Goal: Book appointment/travel/reservation

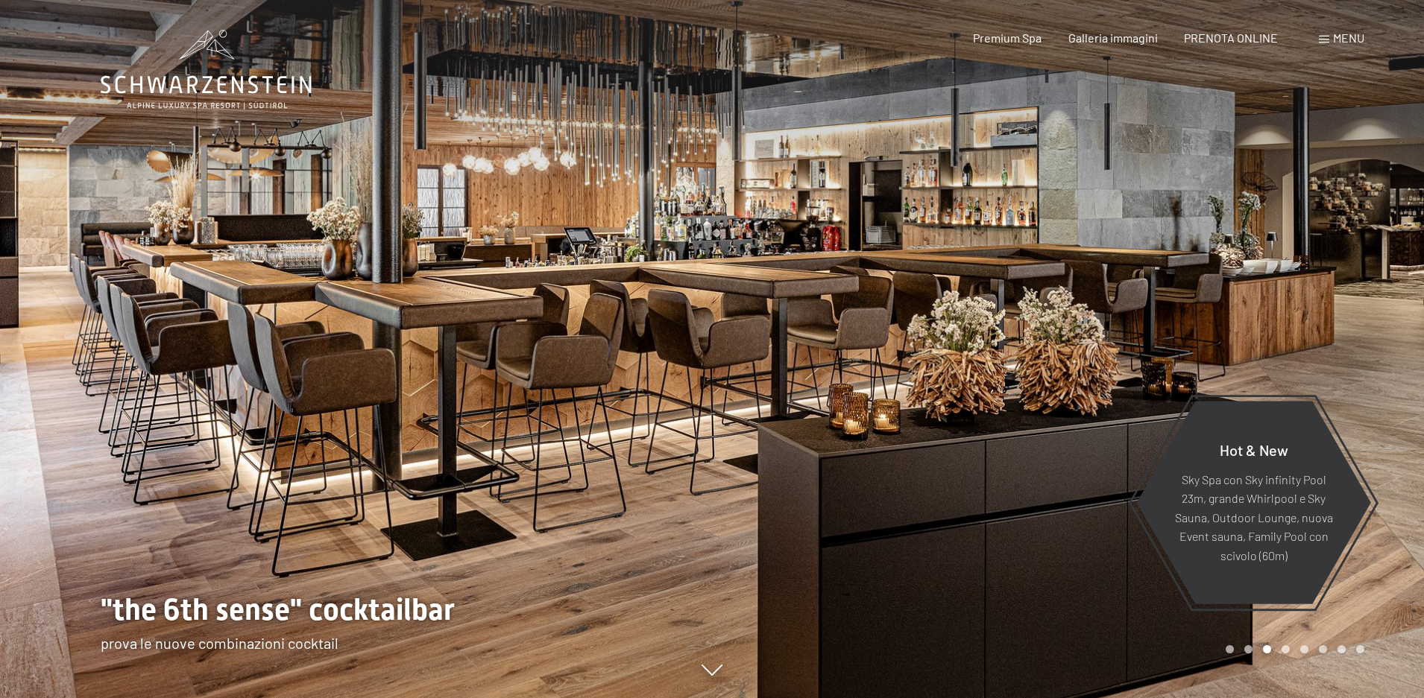
click at [1160, 378] on div at bounding box center [1068, 349] width 712 height 698
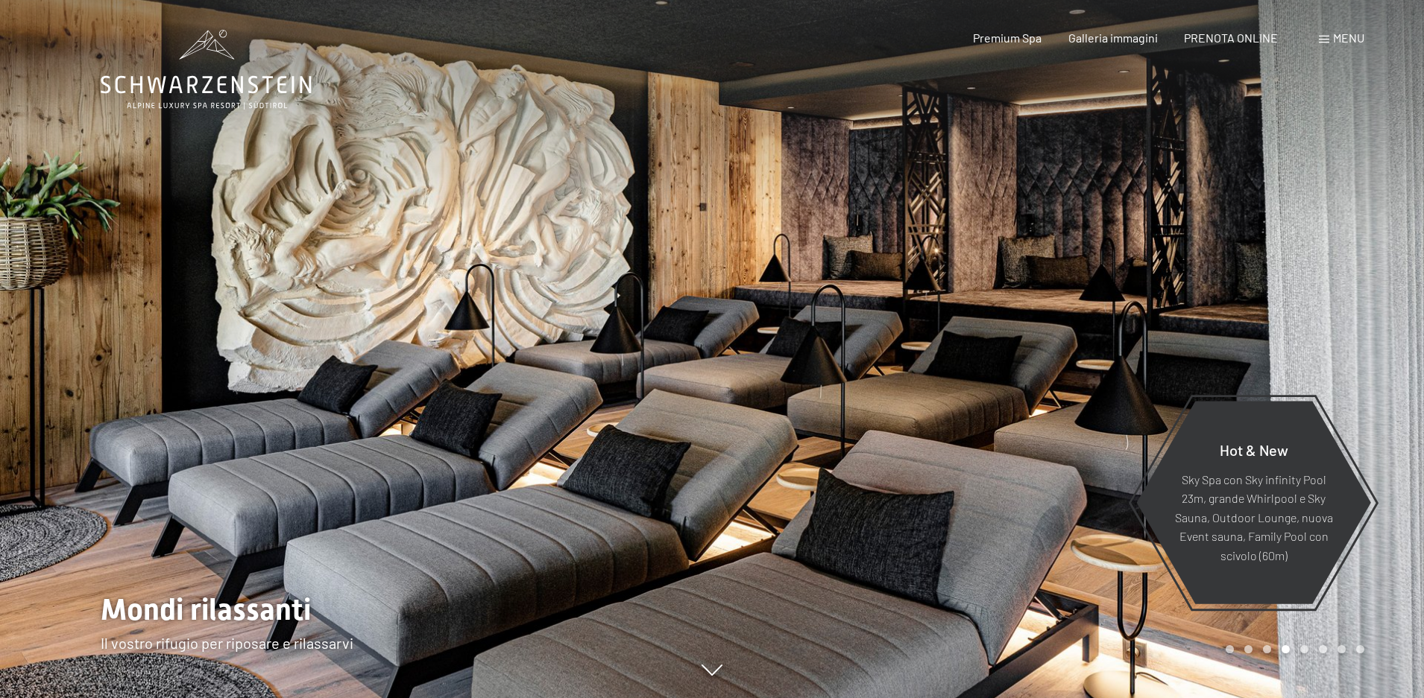
click at [1331, 46] on div "Prenotazione Richiesta Premium Spa Galleria immagini PRENOTA ONLINE Menu DE IT …" at bounding box center [1143, 38] width 444 height 16
click at [1340, 38] on span "Menu" at bounding box center [1348, 38] width 31 height 14
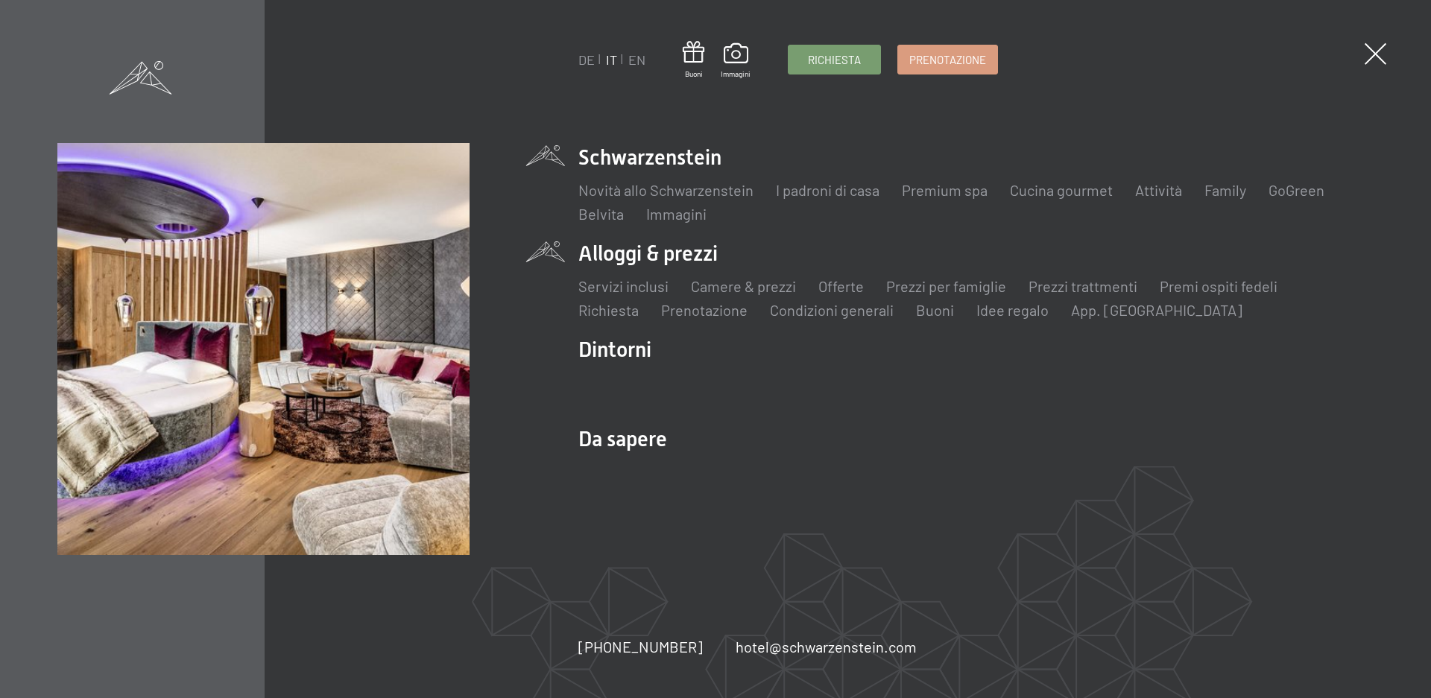
click at [936, 295] on li "Prezzi per famiglie" at bounding box center [946, 286] width 120 height 21
click at [923, 288] on link "Prezzi per famiglie" at bounding box center [946, 286] width 120 height 18
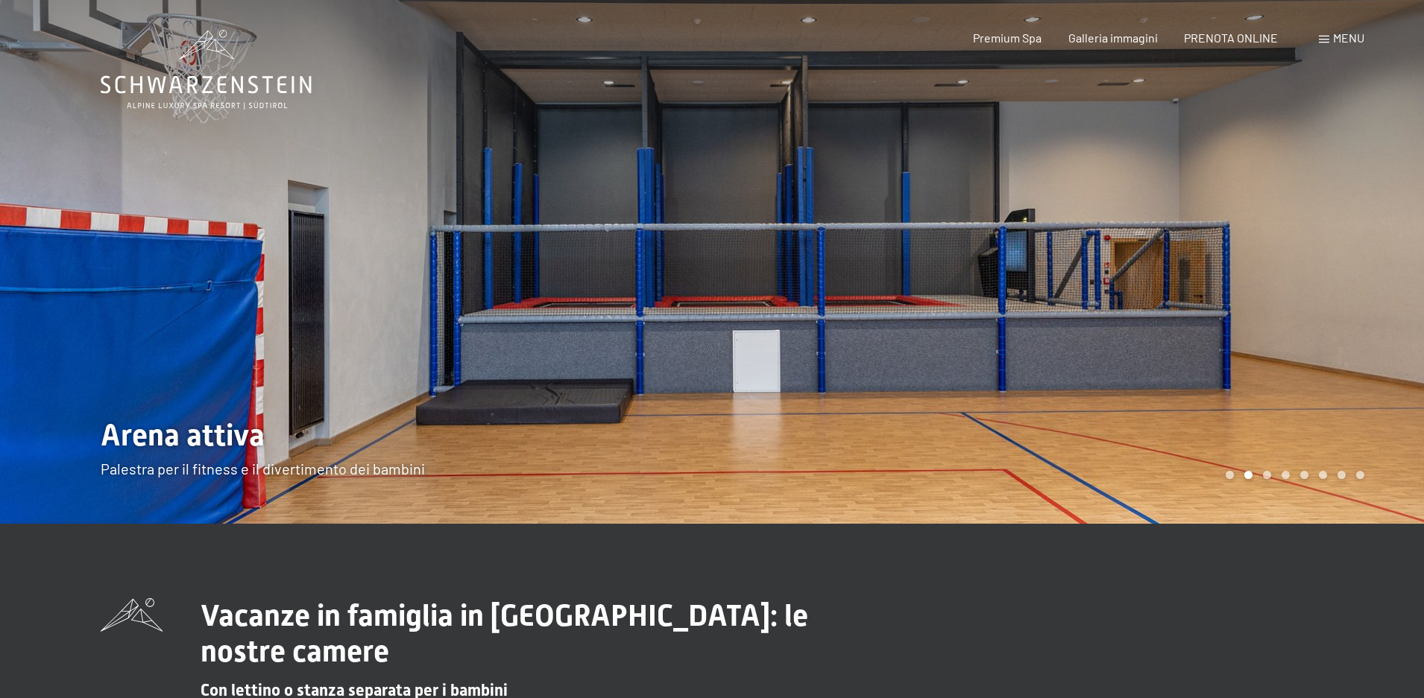
click at [1292, 291] on div at bounding box center [1068, 262] width 712 height 524
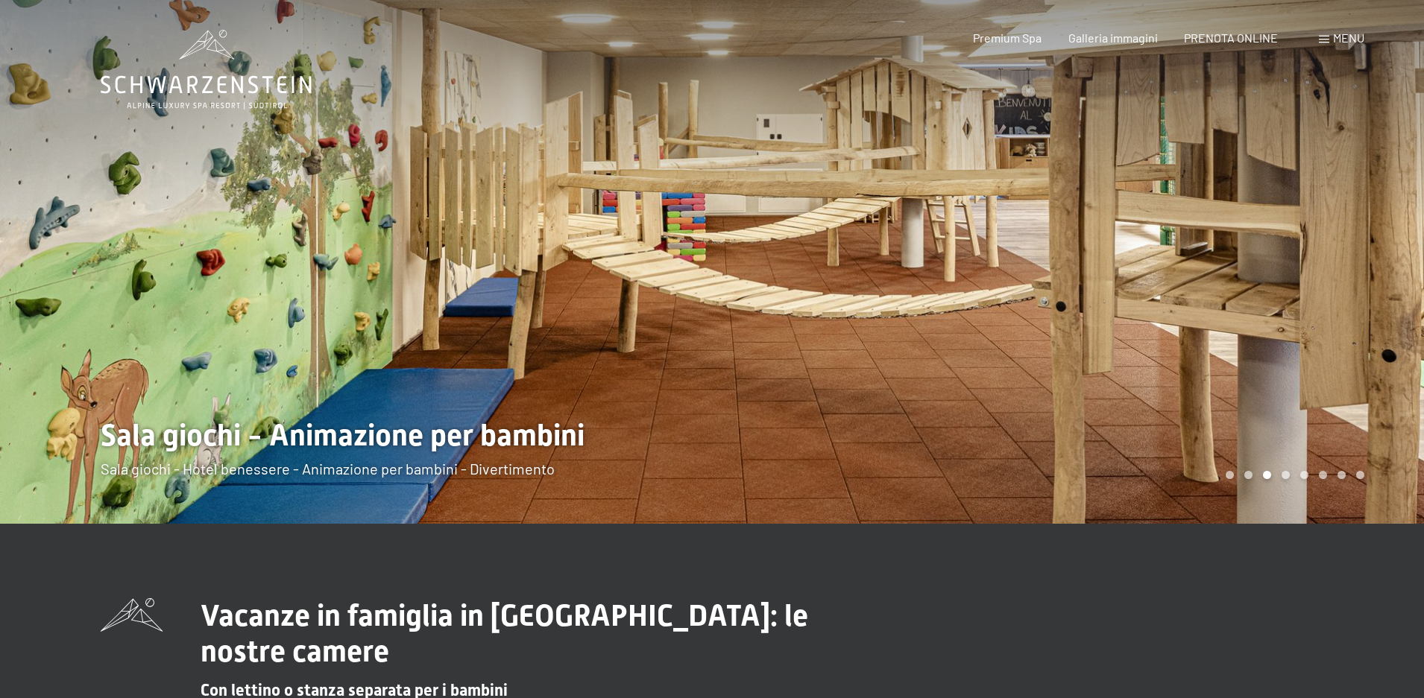
click at [1303, 239] on div at bounding box center [1068, 262] width 712 height 524
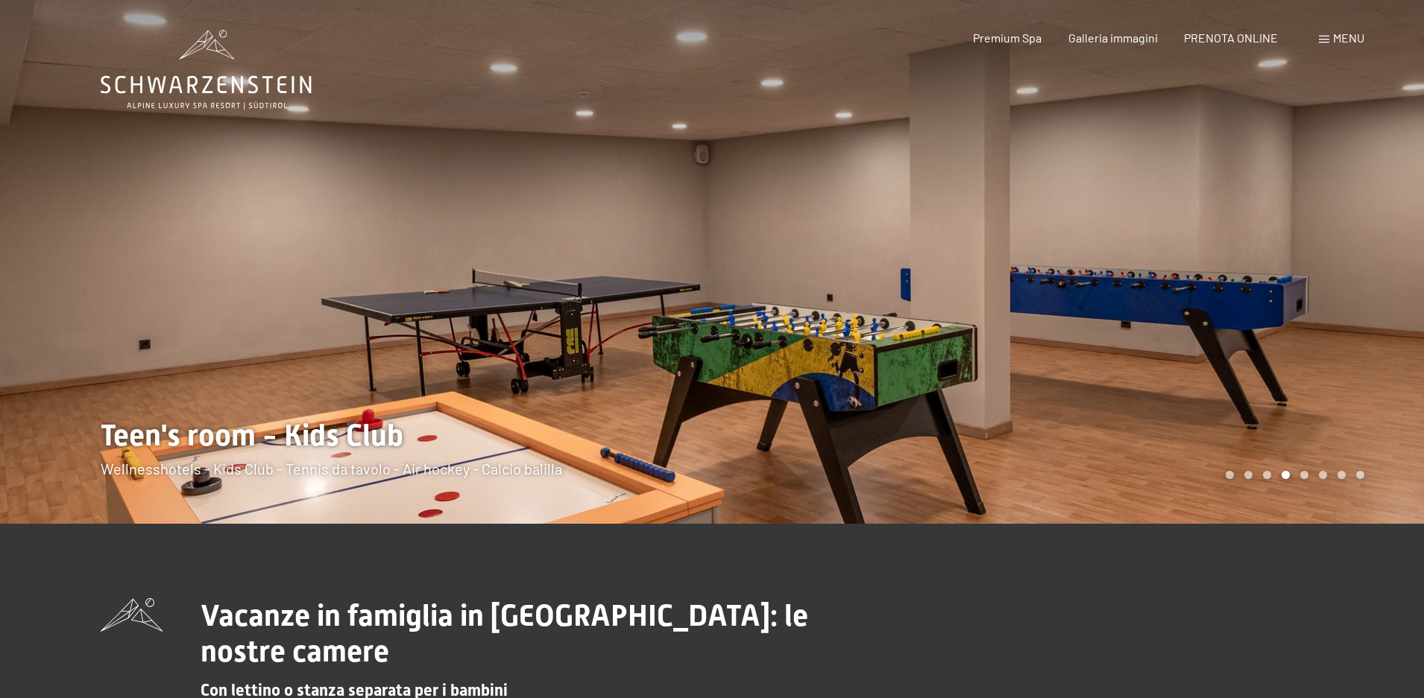
click at [1298, 276] on div at bounding box center [1068, 262] width 712 height 524
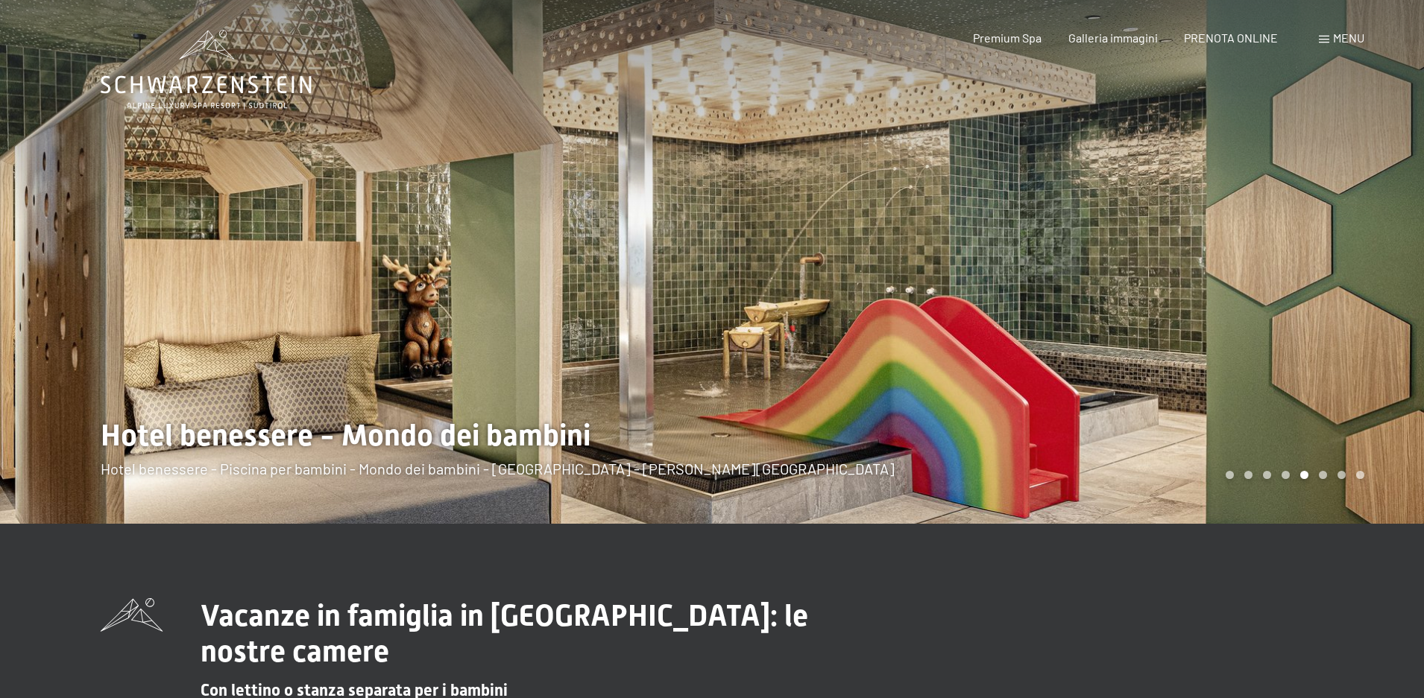
click at [1298, 276] on div at bounding box center [1068, 262] width 712 height 524
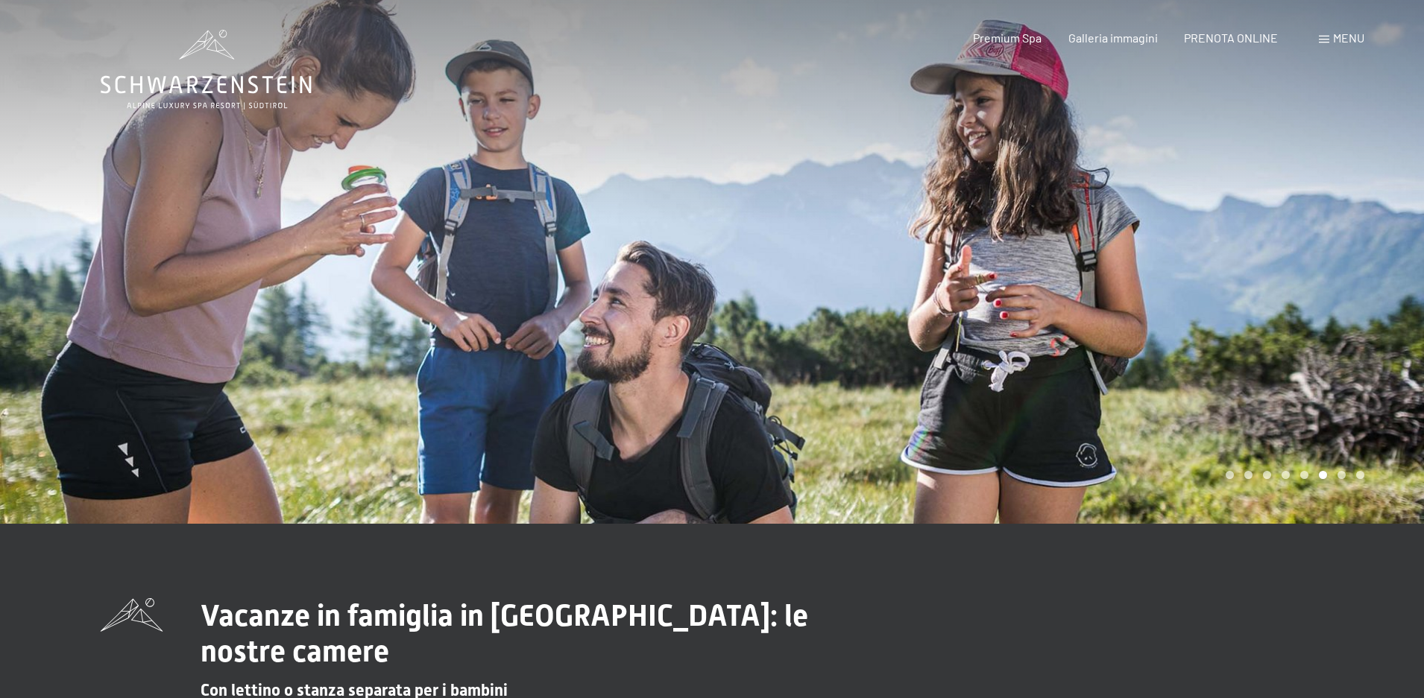
click at [1298, 276] on div at bounding box center [1068, 262] width 712 height 524
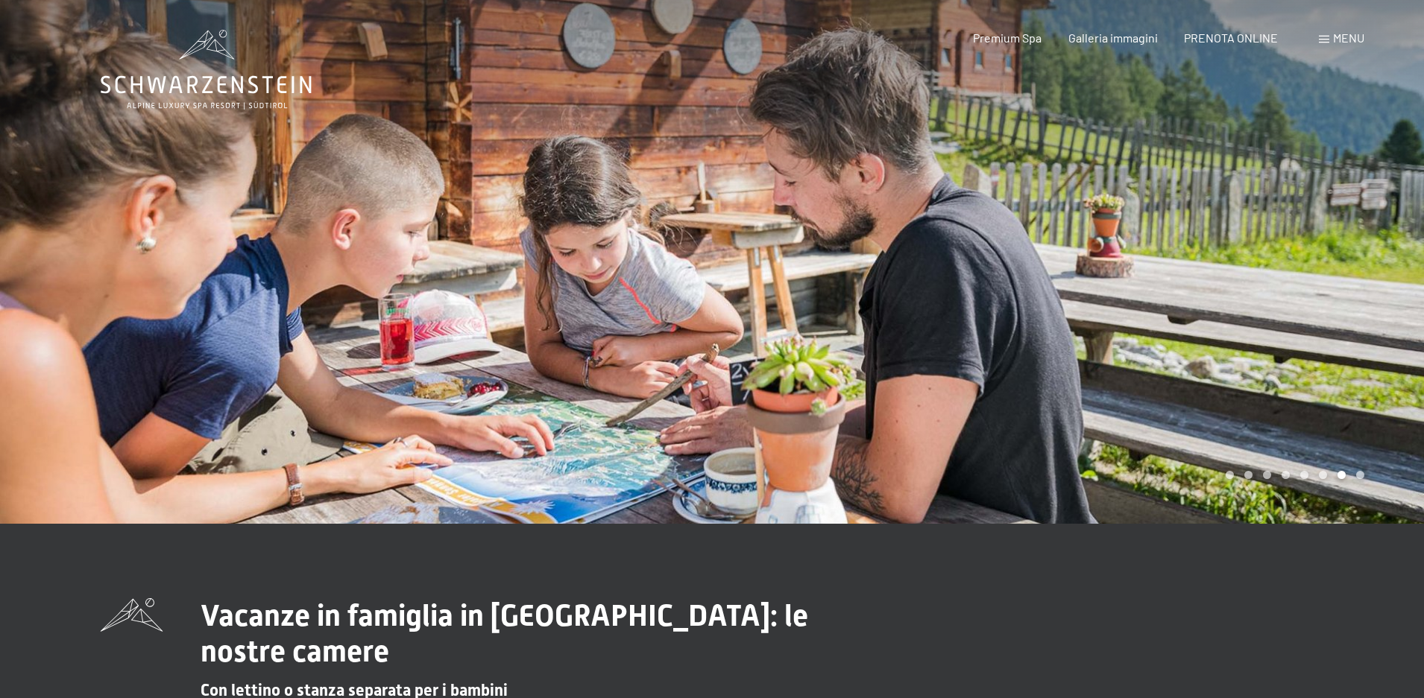
click at [1298, 276] on div at bounding box center [1068, 262] width 712 height 524
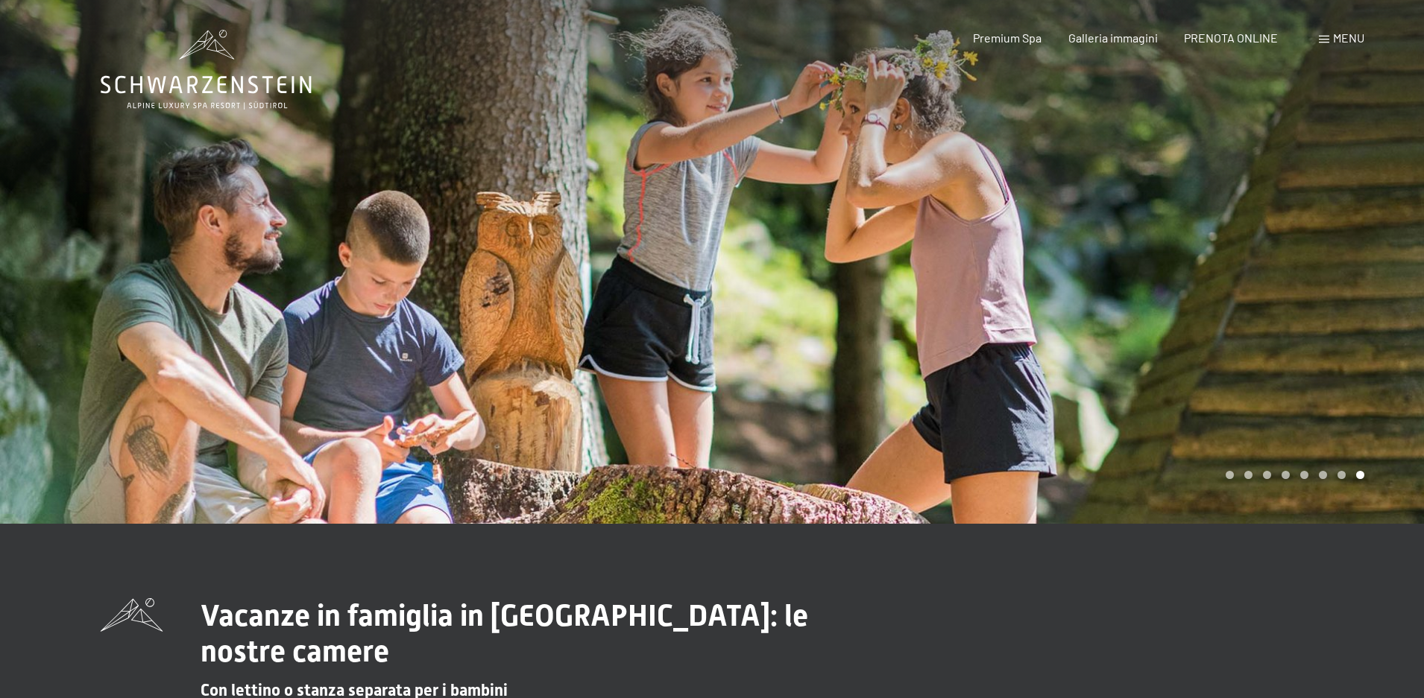
click at [1298, 276] on div at bounding box center [1068, 262] width 712 height 524
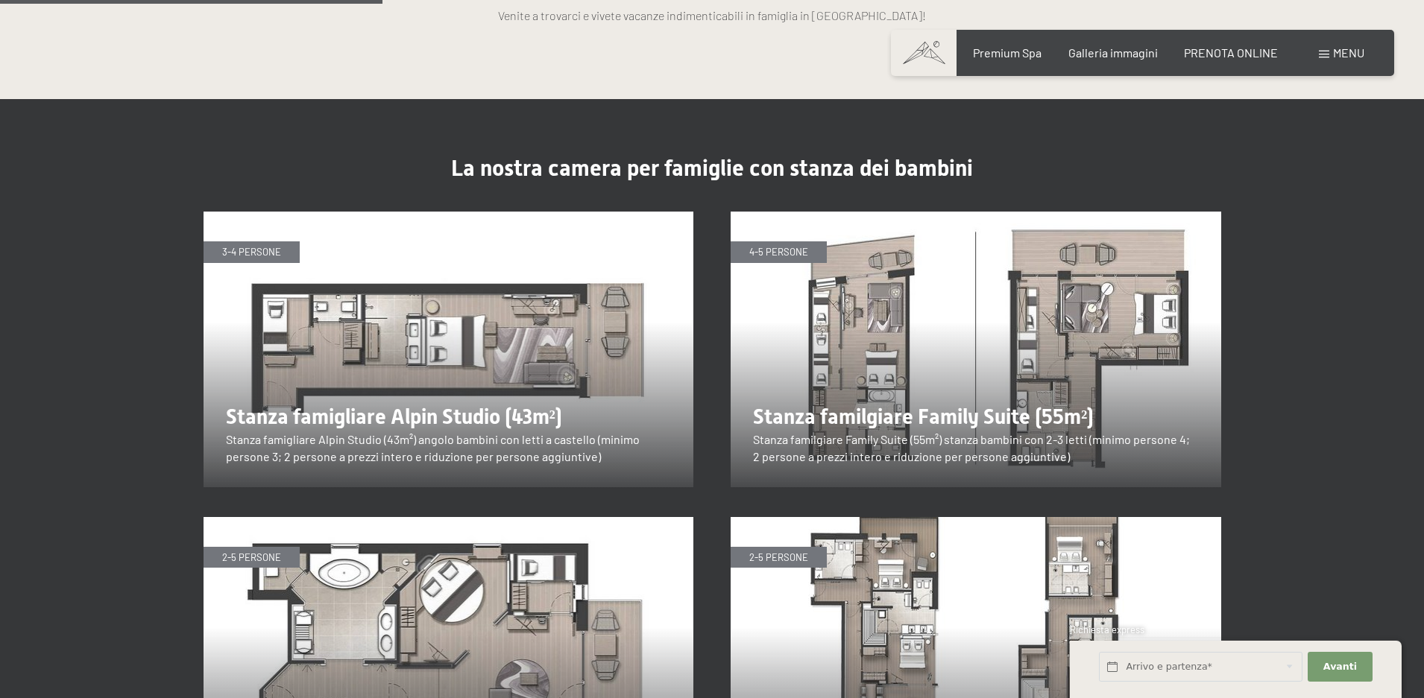
scroll to position [1864, 0]
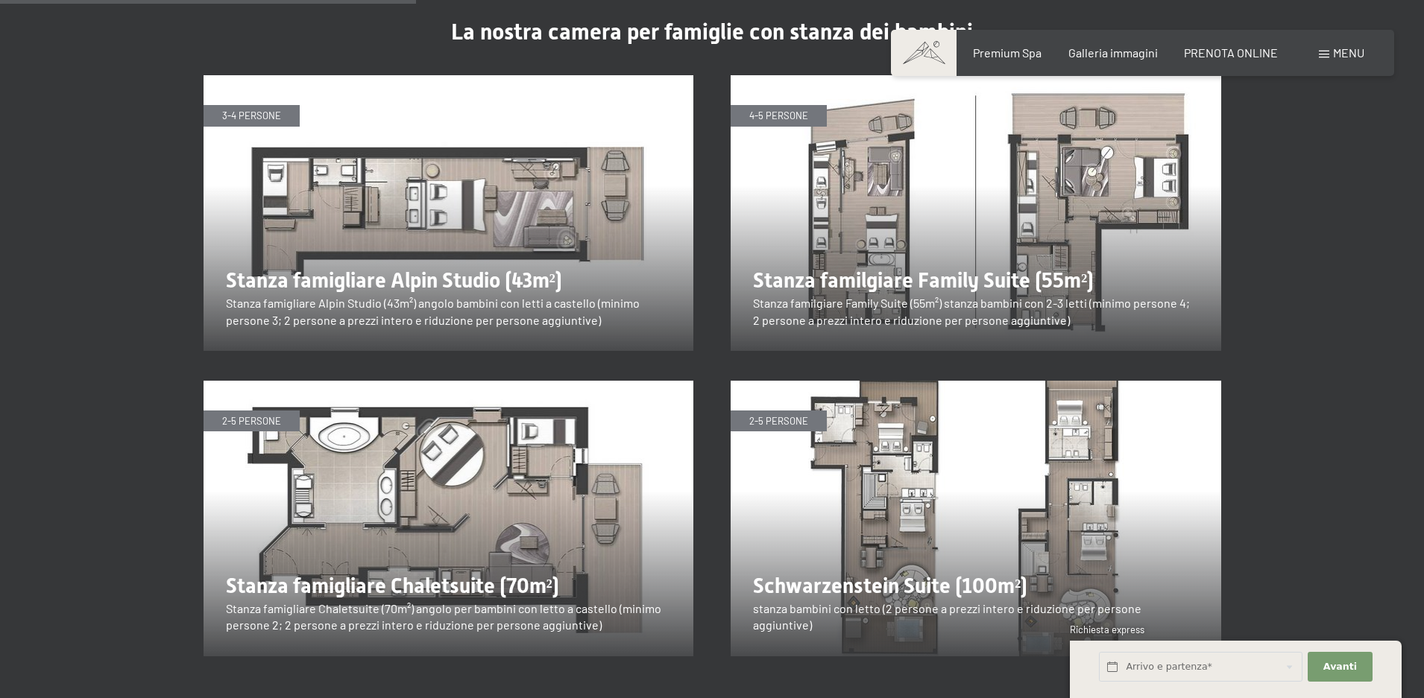
click at [458, 142] on img at bounding box center [448, 213] width 490 height 276
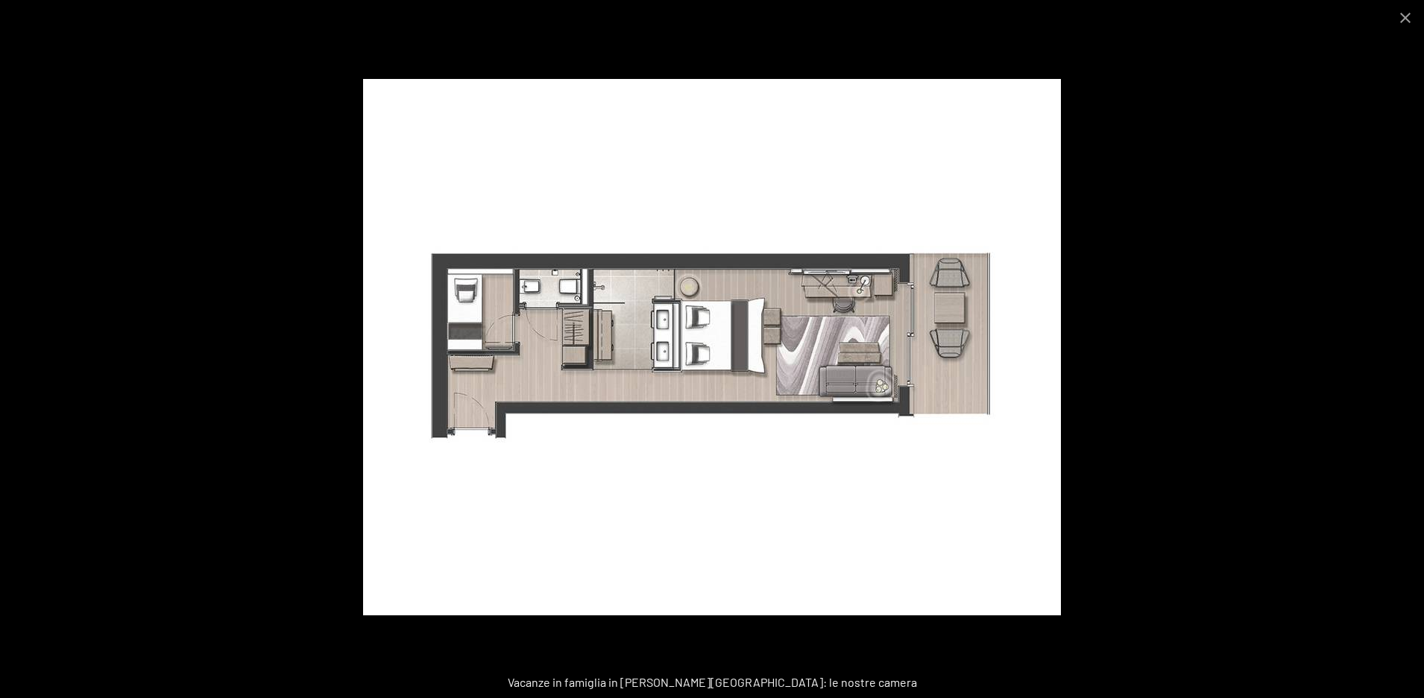
click at [1126, 309] on div at bounding box center [712, 349] width 1424 height 698
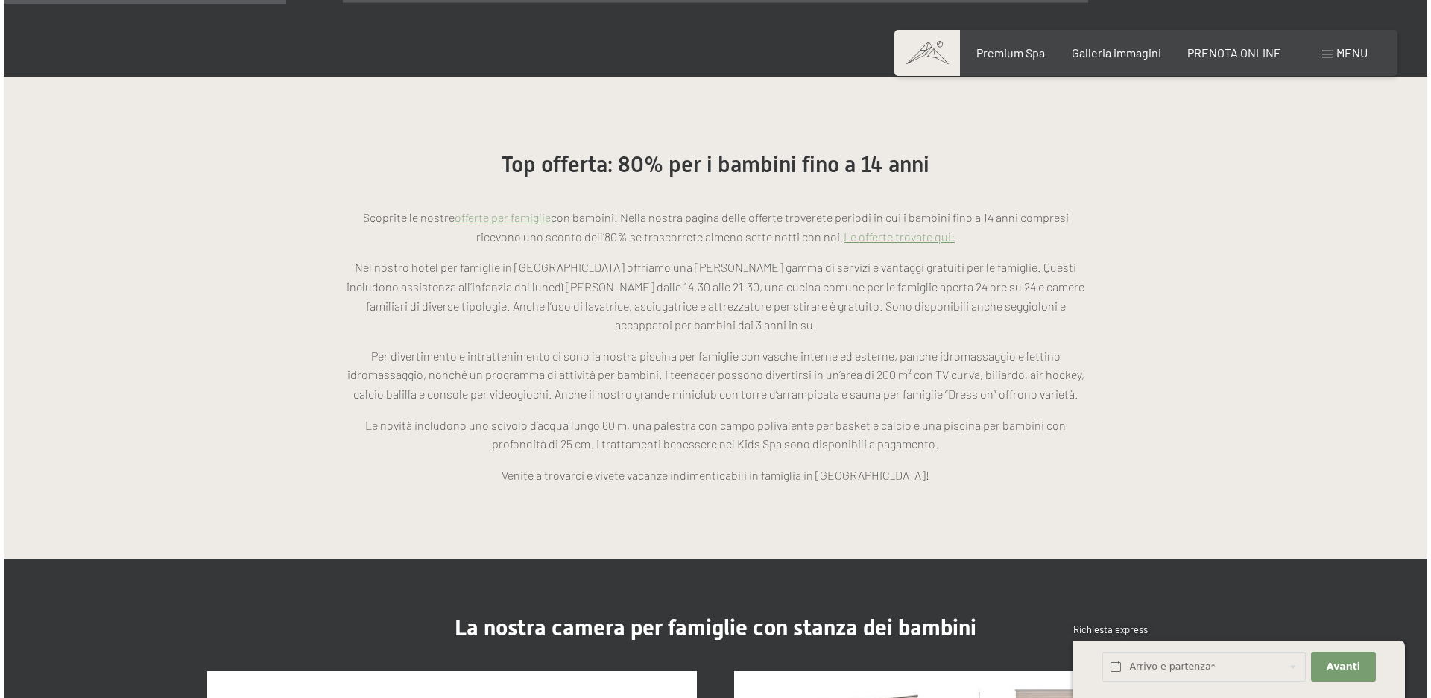
scroll to position [745, 0]
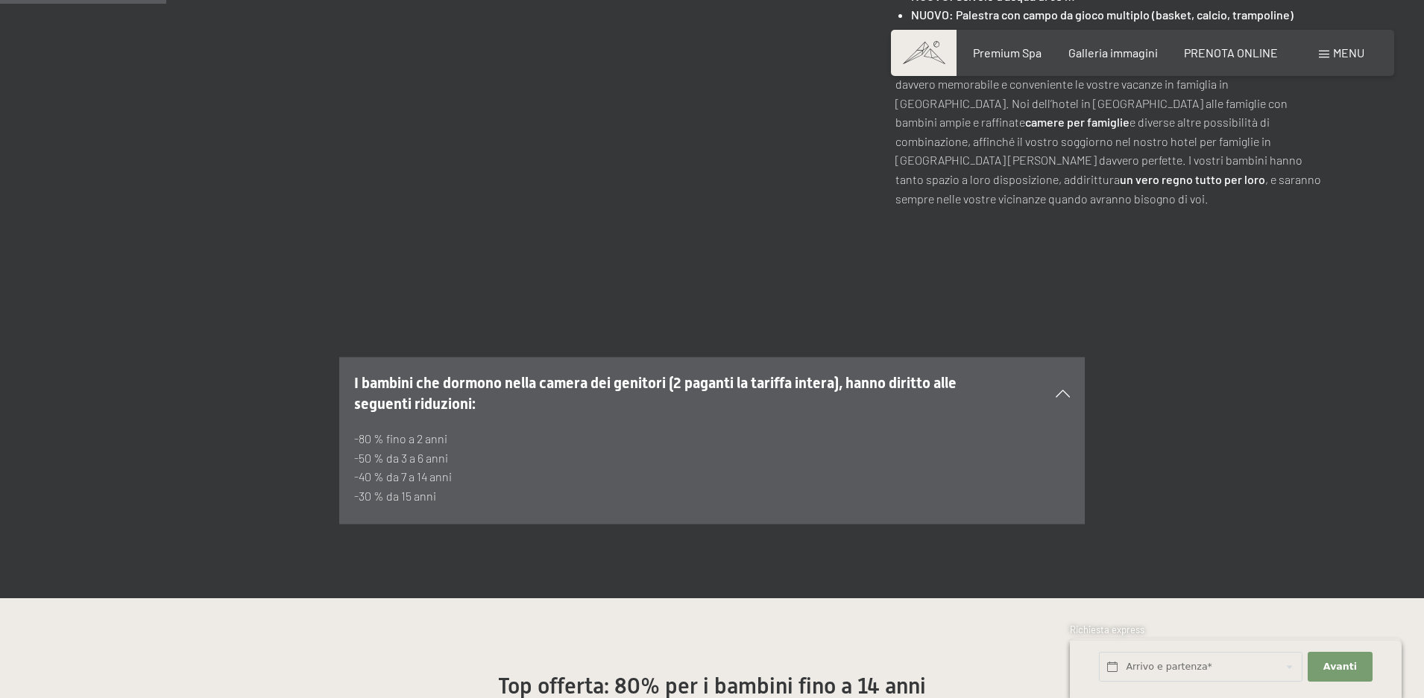
click at [1330, 57] on div "Menu" at bounding box center [1341, 53] width 45 height 16
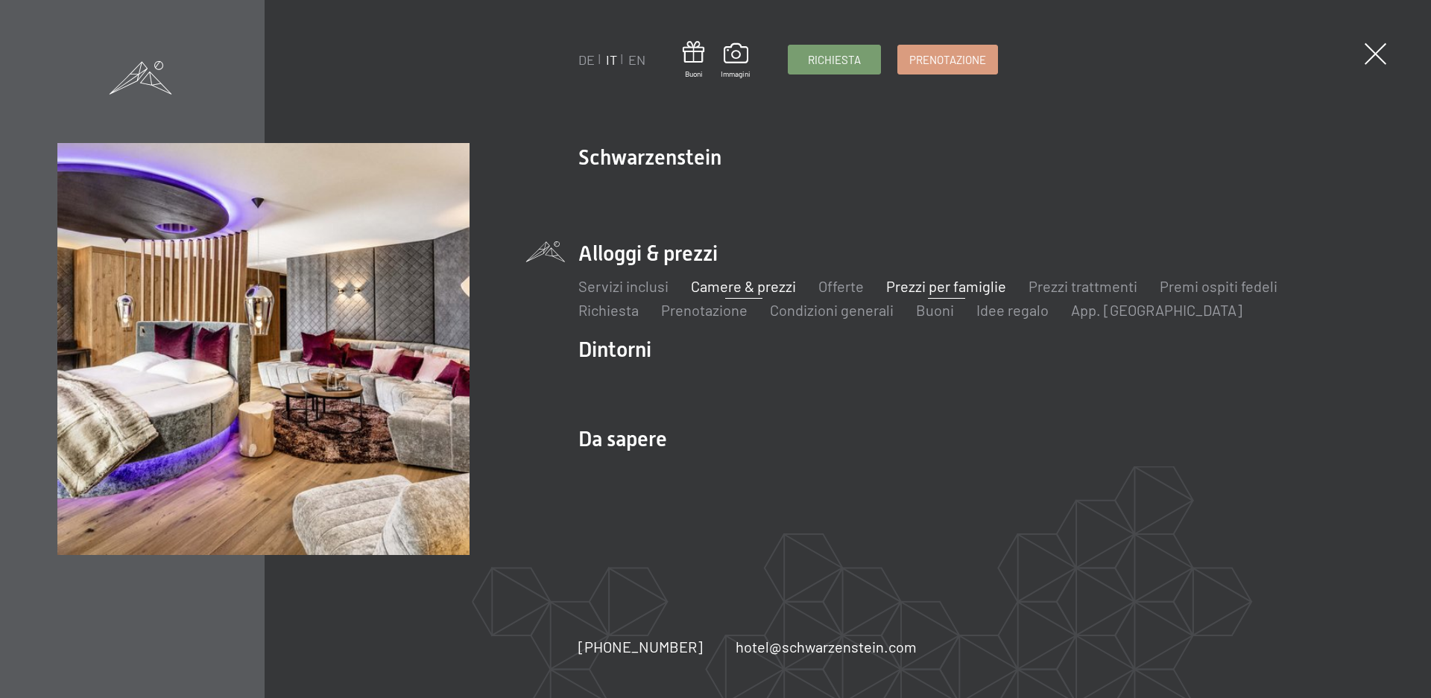
click at [721, 290] on link "Camere & prezzi" at bounding box center [743, 286] width 105 height 18
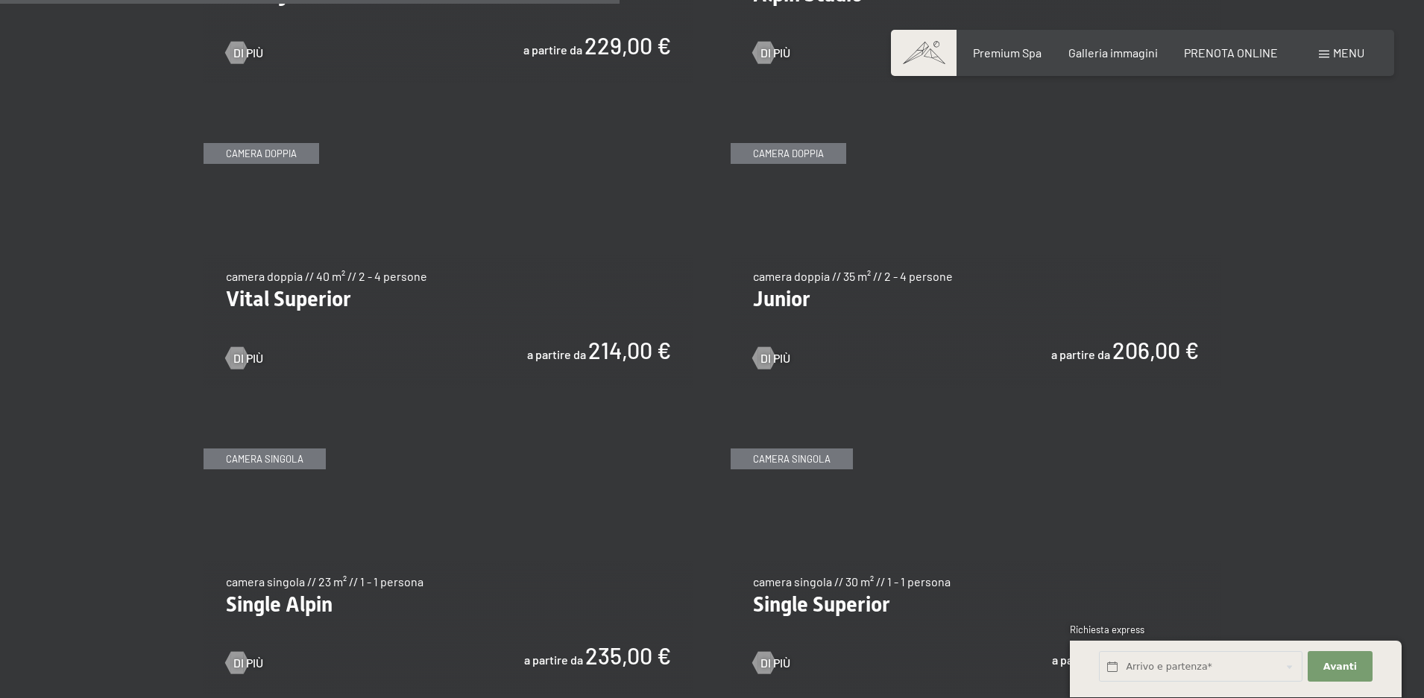
scroll to position [2087, 0]
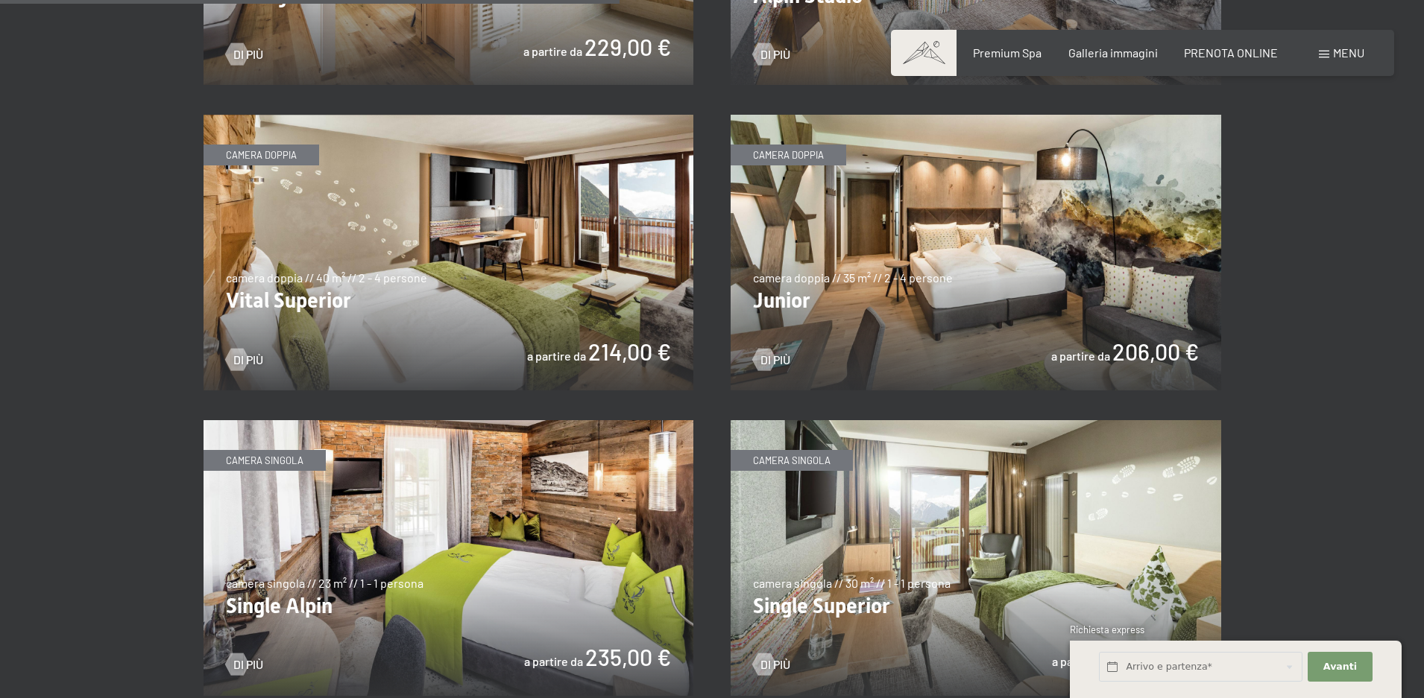
click at [913, 252] on img at bounding box center [976, 253] width 490 height 276
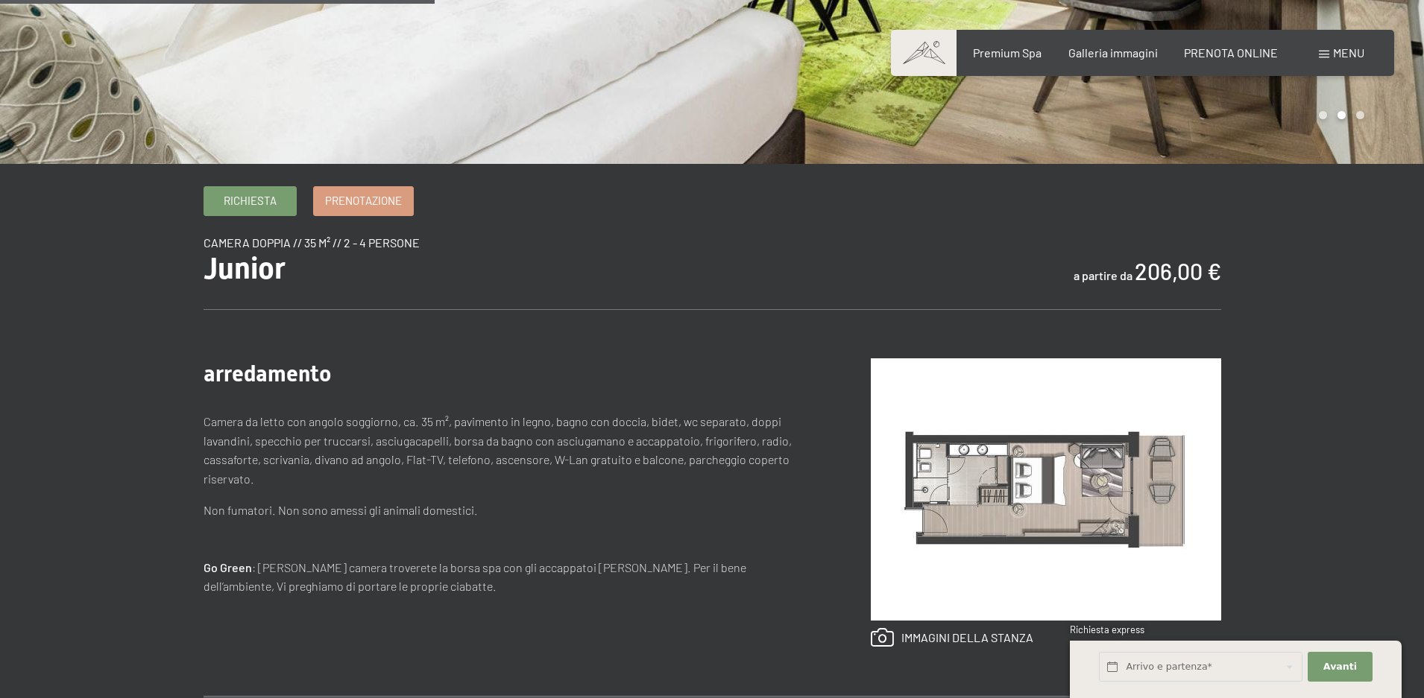
scroll to position [298, 0]
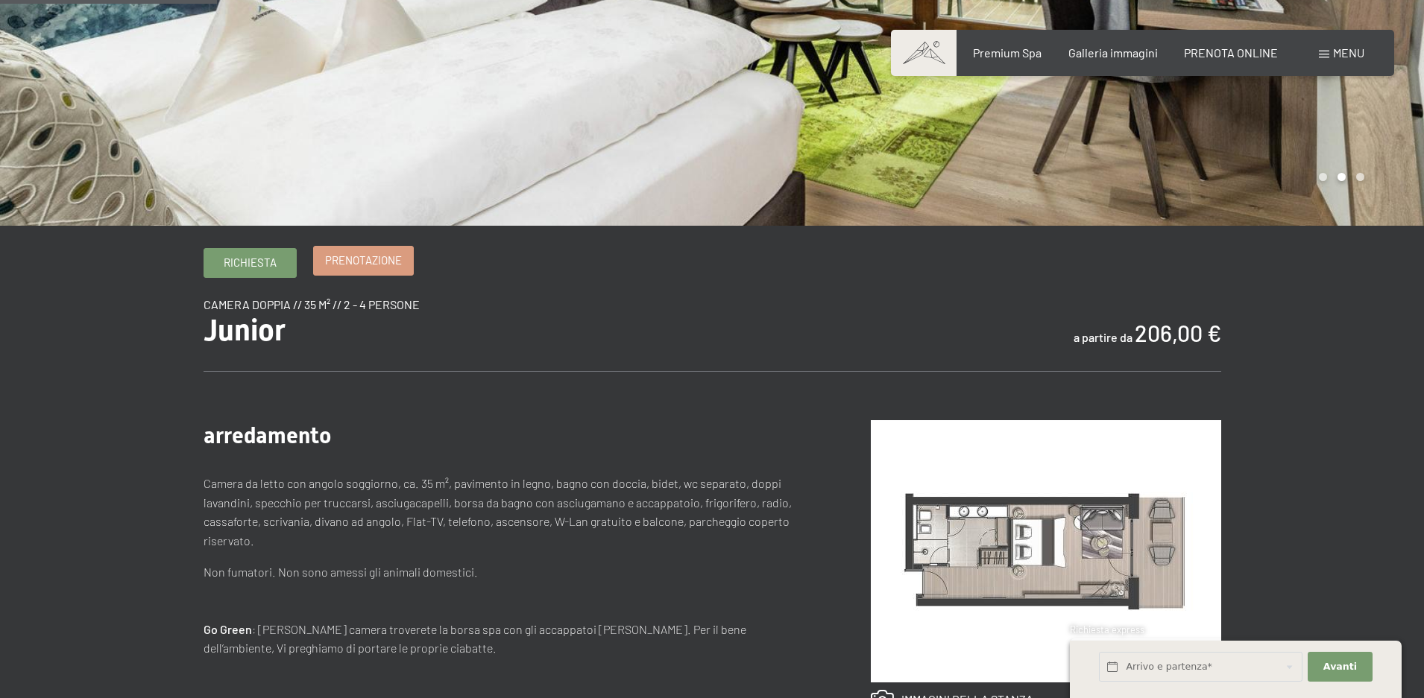
click at [351, 268] on span "Prenotazione" at bounding box center [363, 261] width 77 height 16
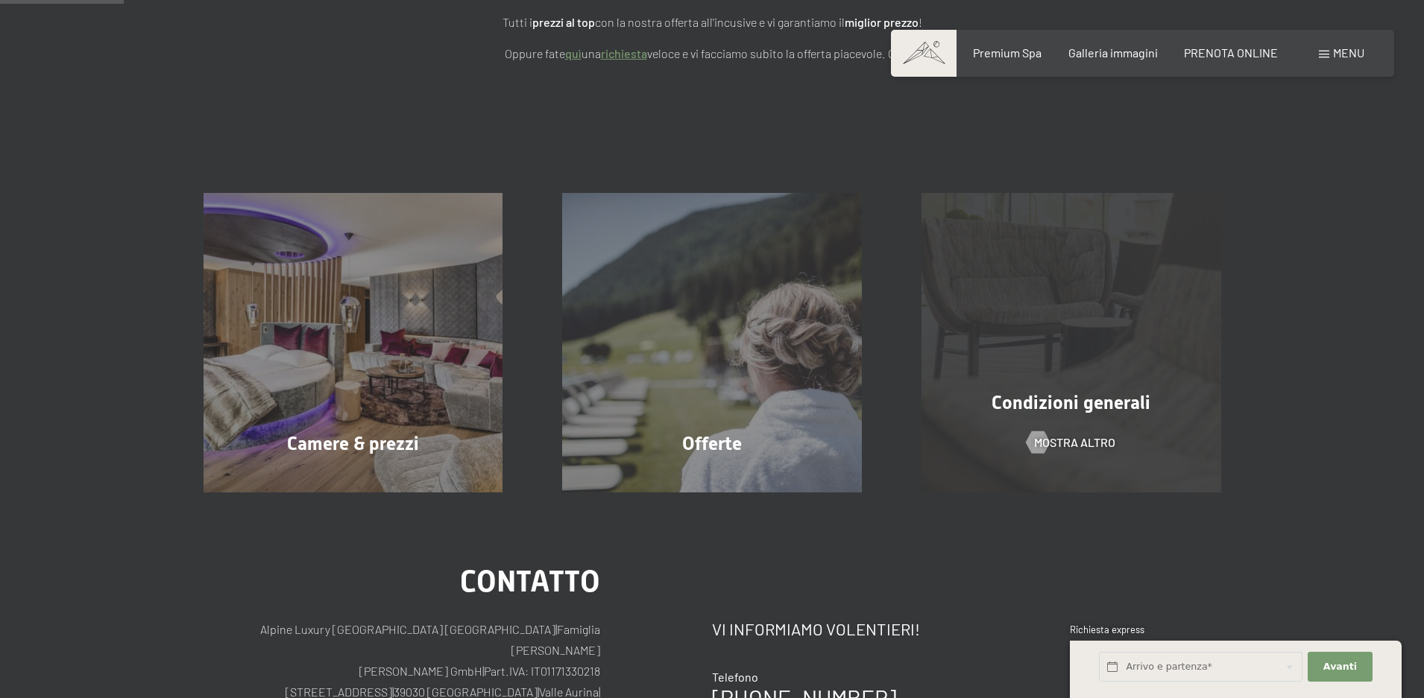
scroll to position [373, 0]
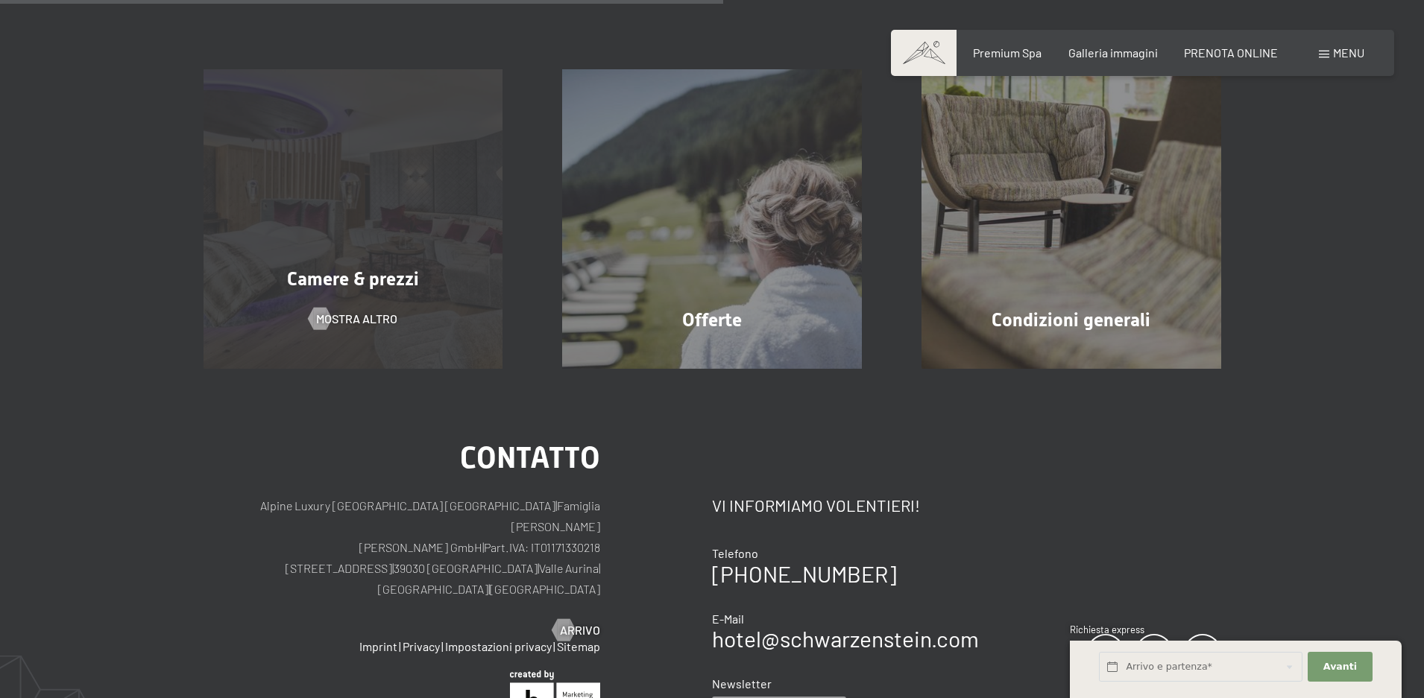
click at [403, 238] on div "Camere & prezzi mostra altro" at bounding box center [353, 219] width 359 height 300
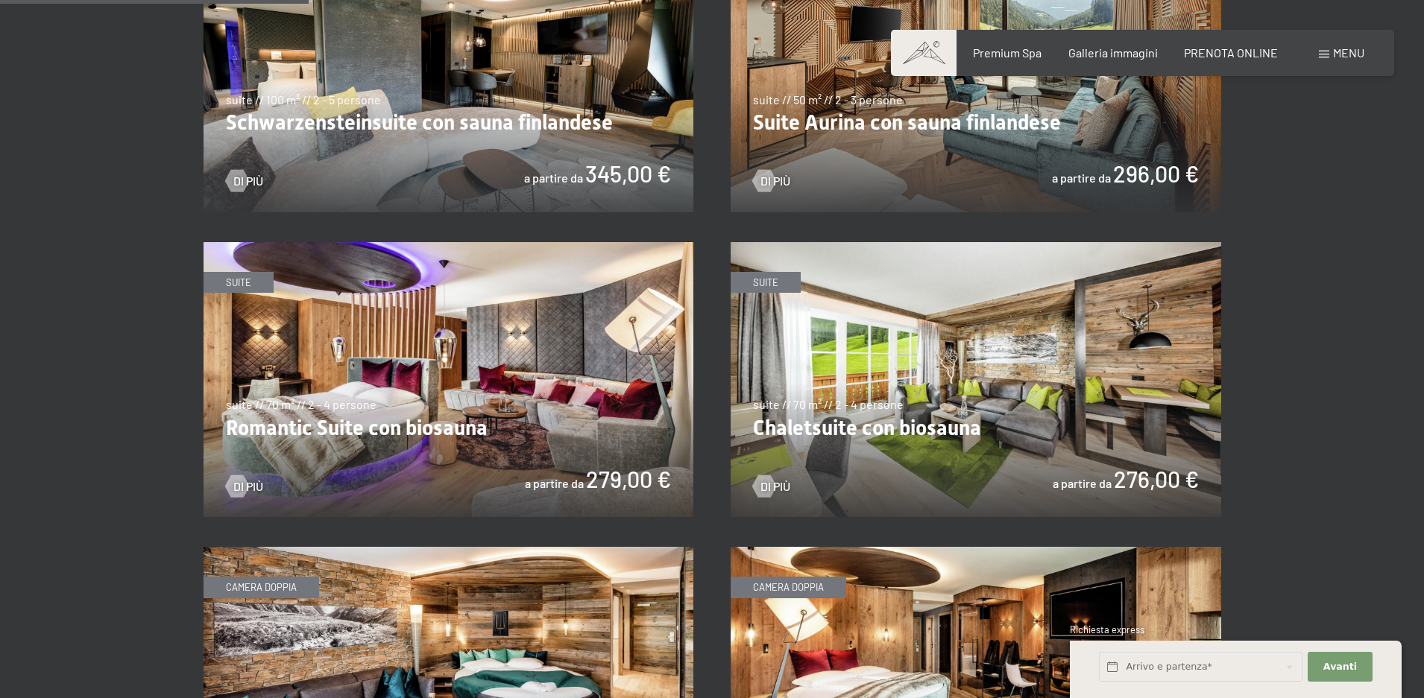
scroll to position [820, 0]
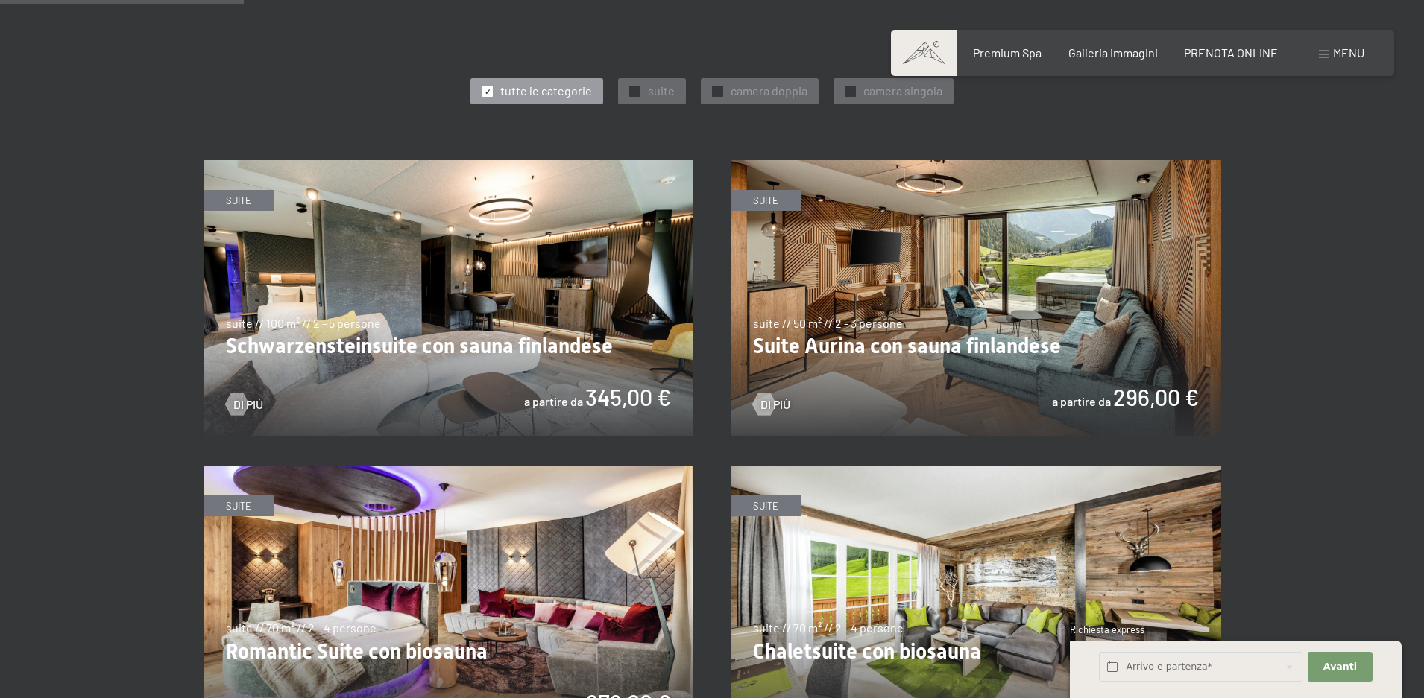
click at [433, 297] on img at bounding box center [448, 298] width 490 height 276
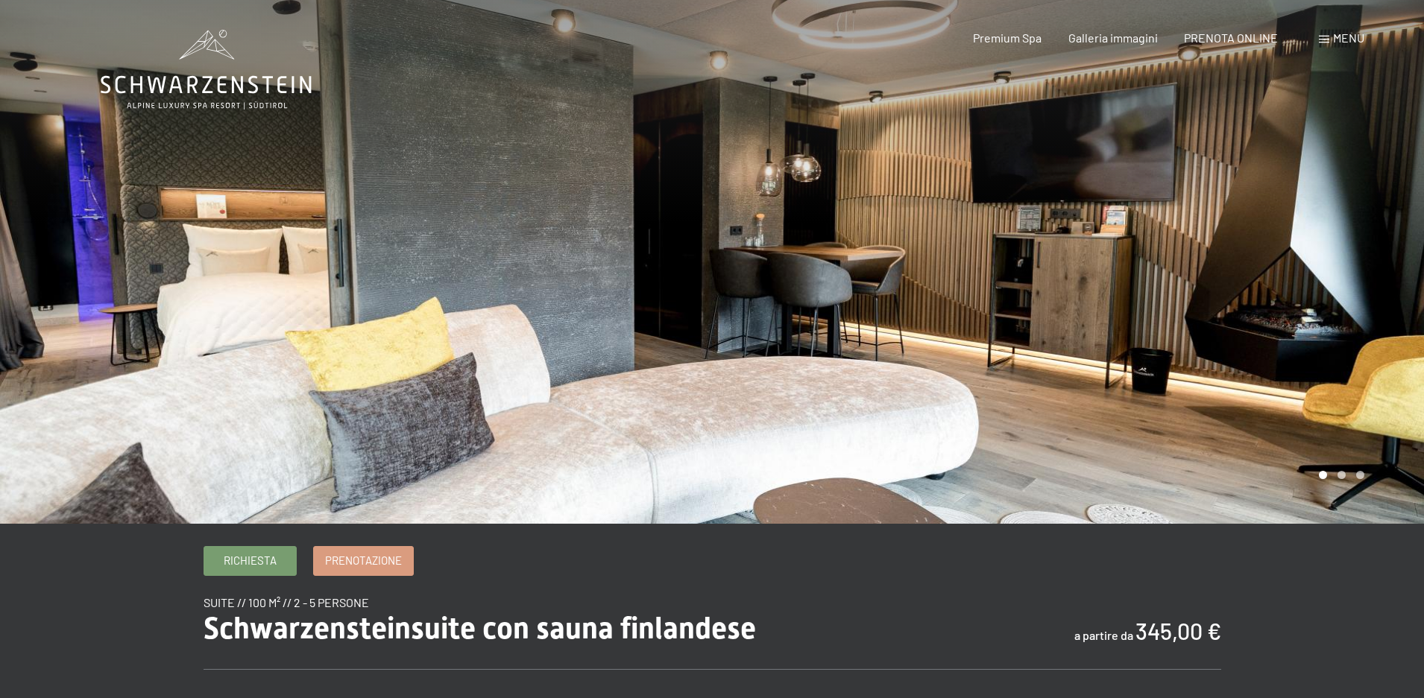
click at [1302, 251] on div at bounding box center [1068, 262] width 712 height 524
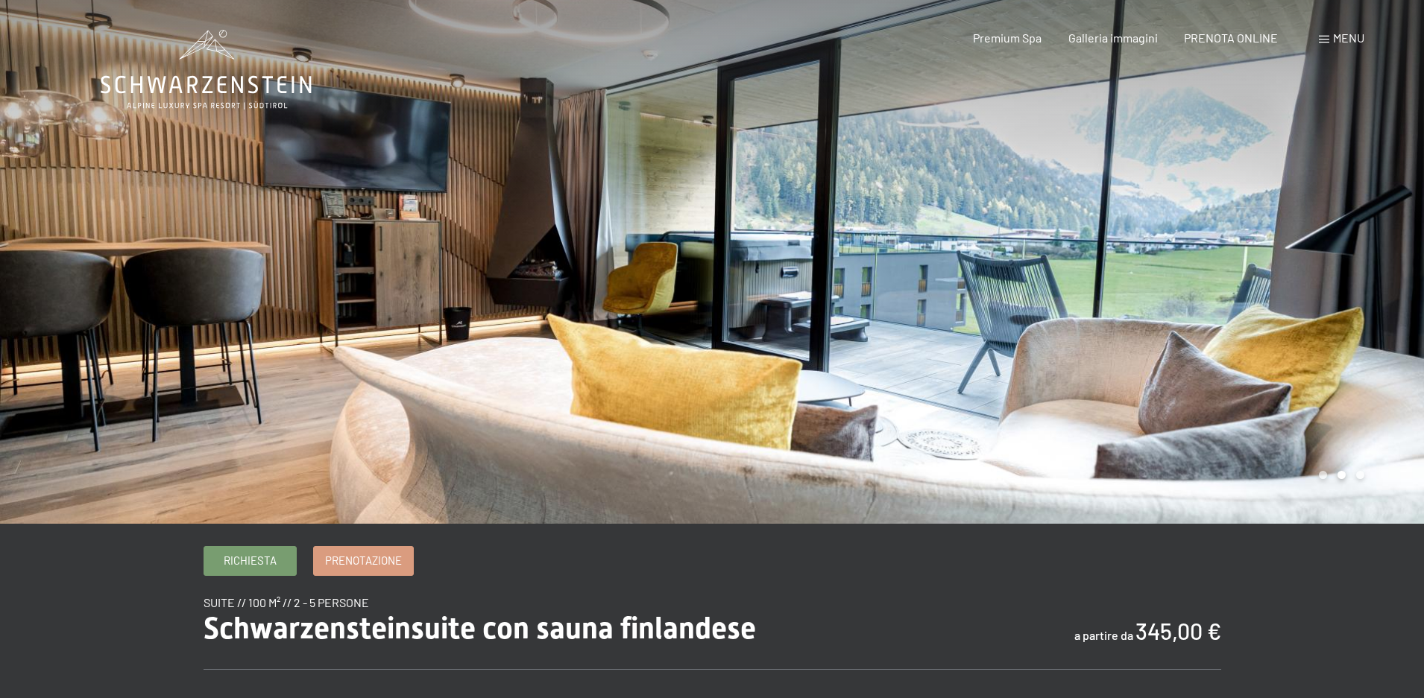
click at [1280, 284] on div at bounding box center [1068, 262] width 712 height 524
